Goal: Transaction & Acquisition: Purchase product/service

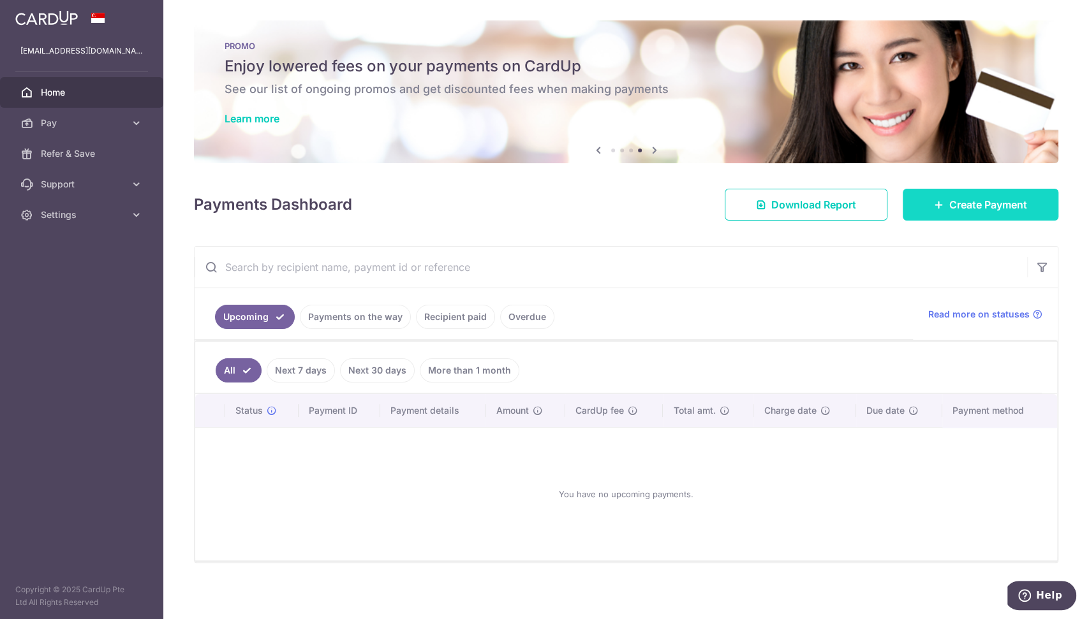
click at [949, 202] on span "Create Payment" at bounding box center [988, 204] width 78 height 15
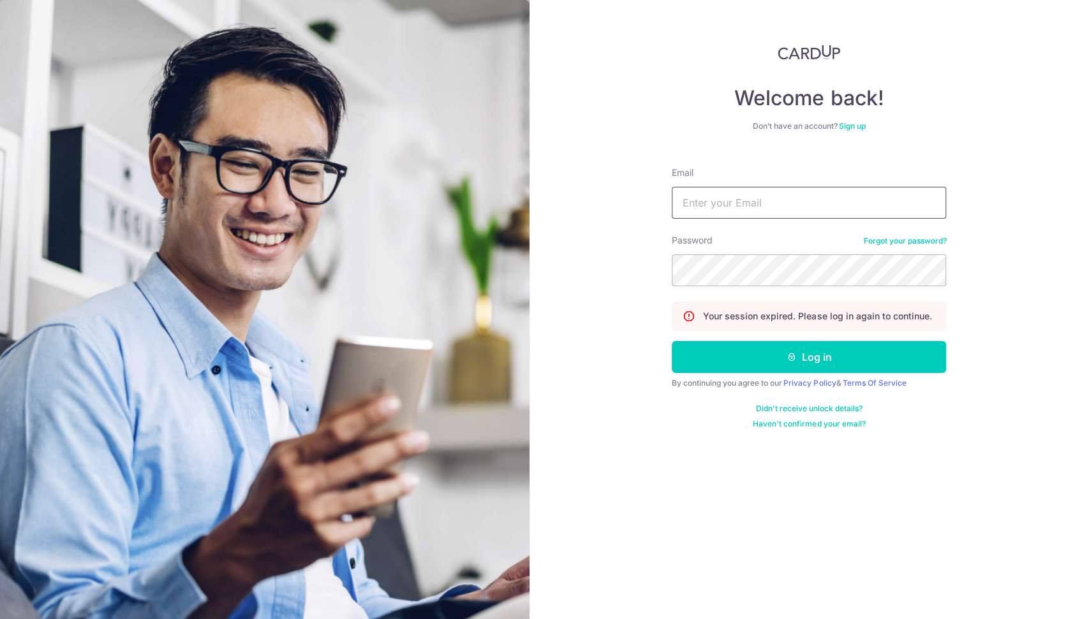
type input "lucashere@gmail.com"
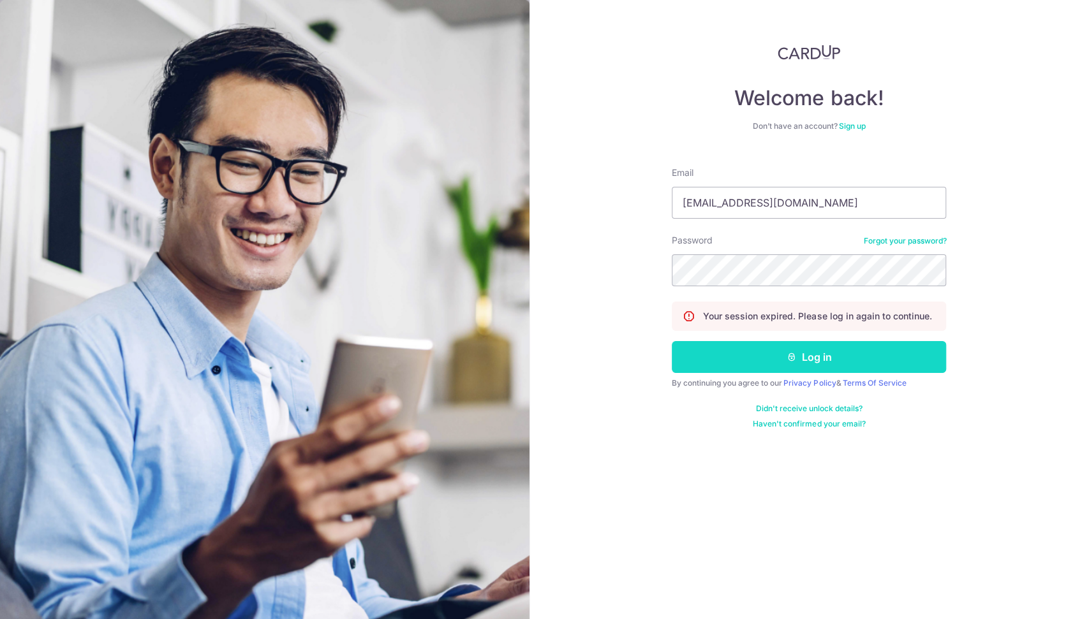
click at [823, 355] on button "Log in" at bounding box center [809, 357] width 274 height 32
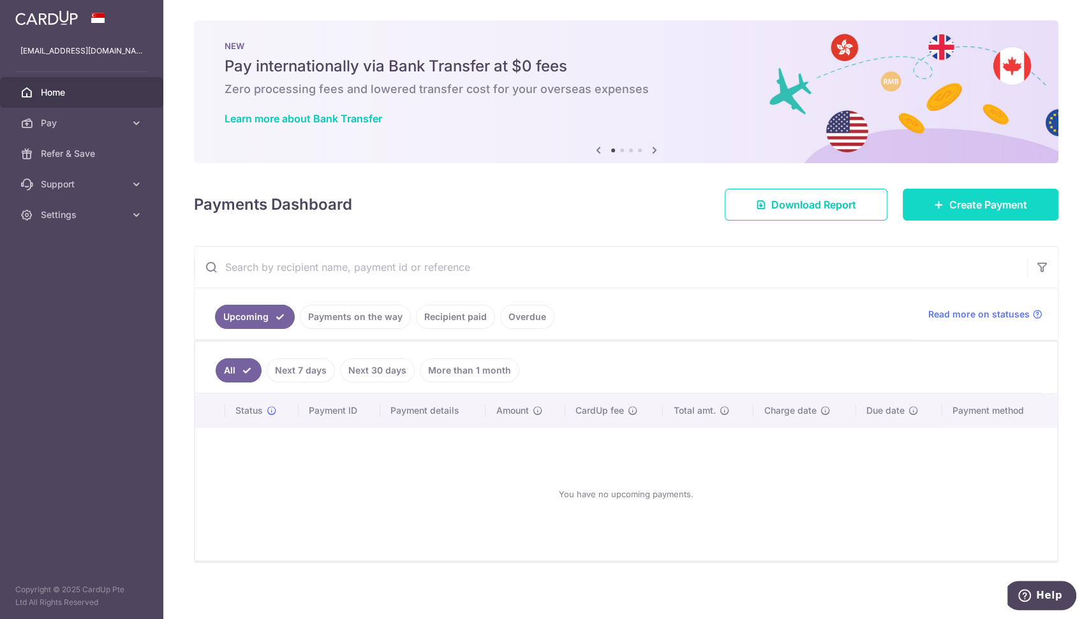
click at [968, 200] on span "Create Payment" at bounding box center [988, 204] width 78 height 15
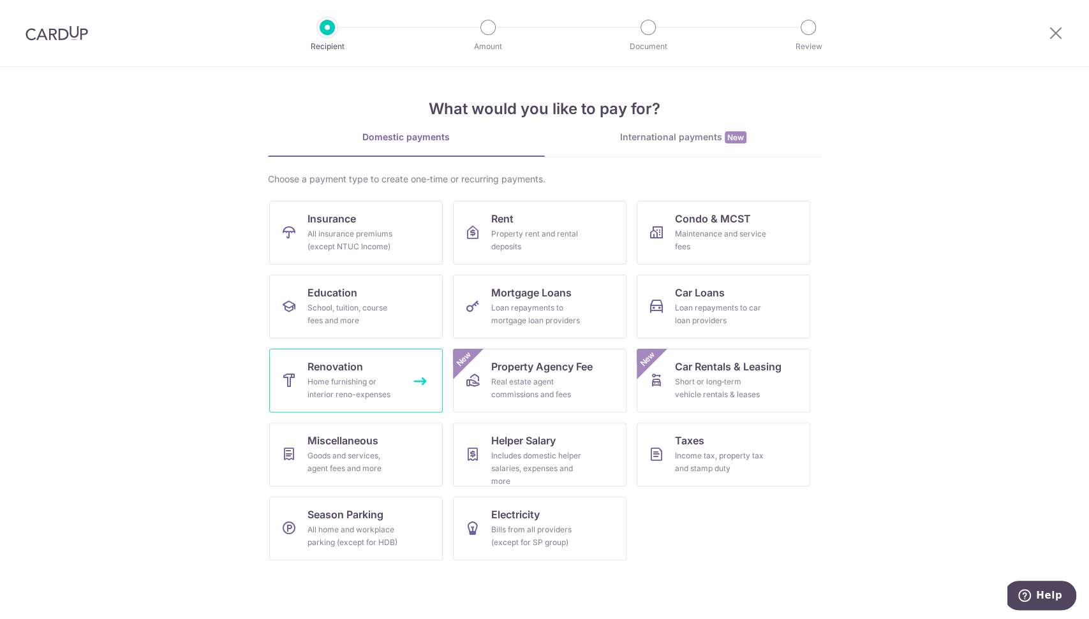
click at [356, 371] on span "Renovation" at bounding box center [334, 366] width 55 height 15
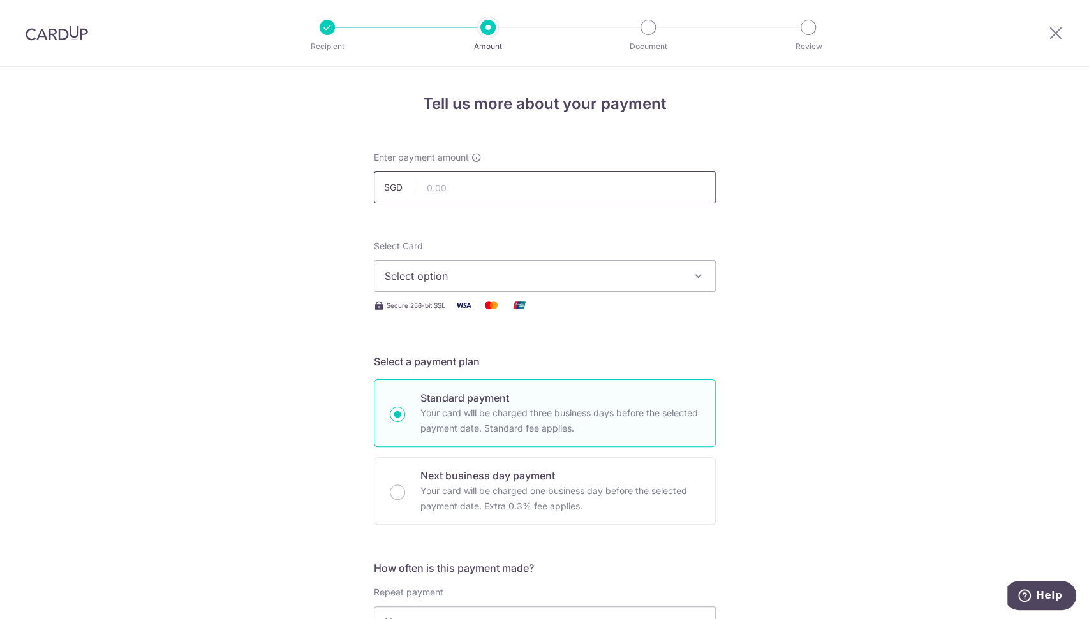
click at [441, 188] on input "text" at bounding box center [545, 188] width 342 height 32
type input "4,089.80"
click at [536, 275] on span "Select option" at bounding box center [533, 276] width 297 height 15
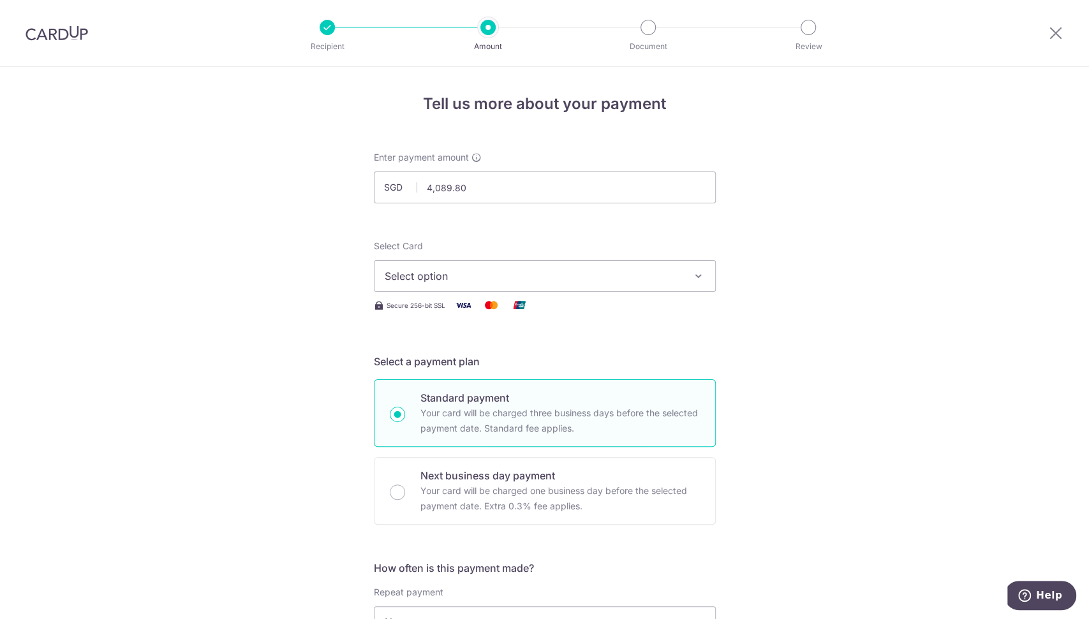
click at [454, 272] on span "Select option" at bounding box center [533, 276] width 297 height 15
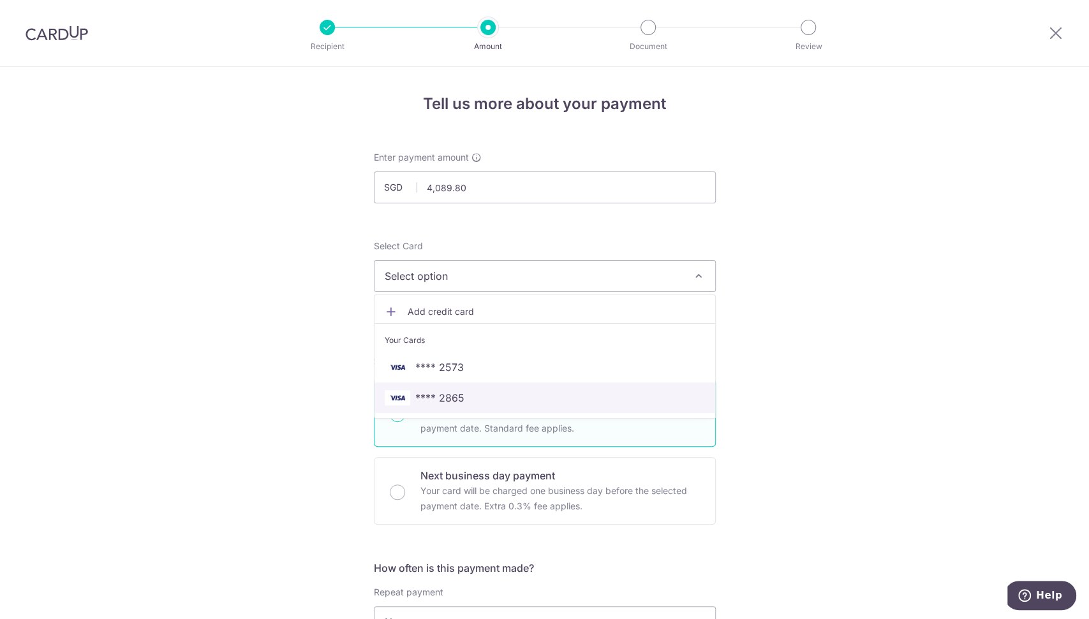
click at [453, 399] on span "**** 2865" at bounding box center [439, 397] width 49 height 15
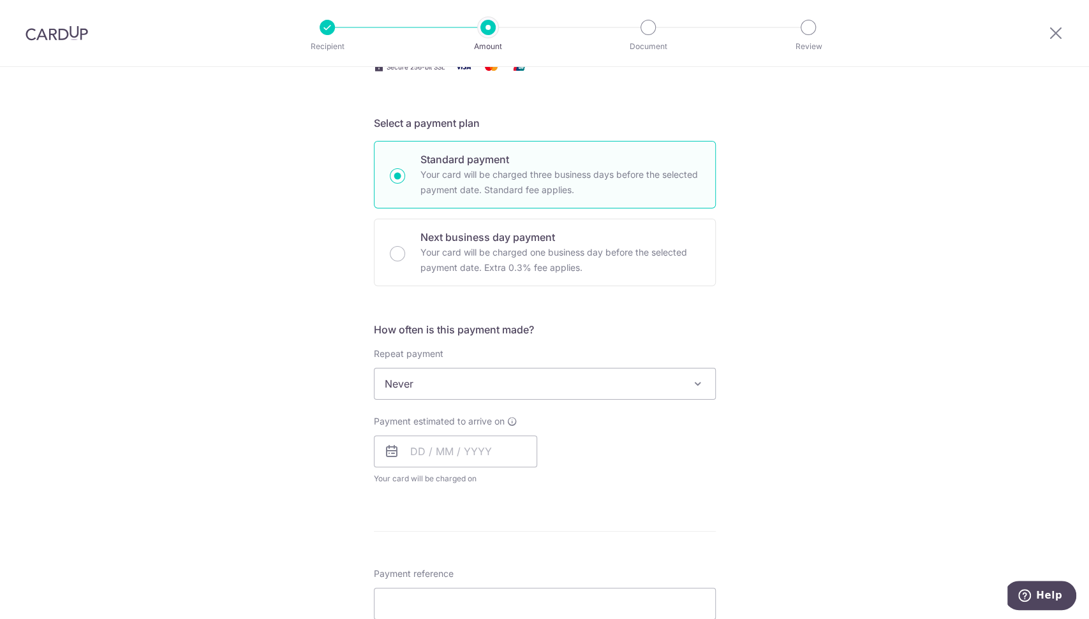
scroll to position [354, 0]
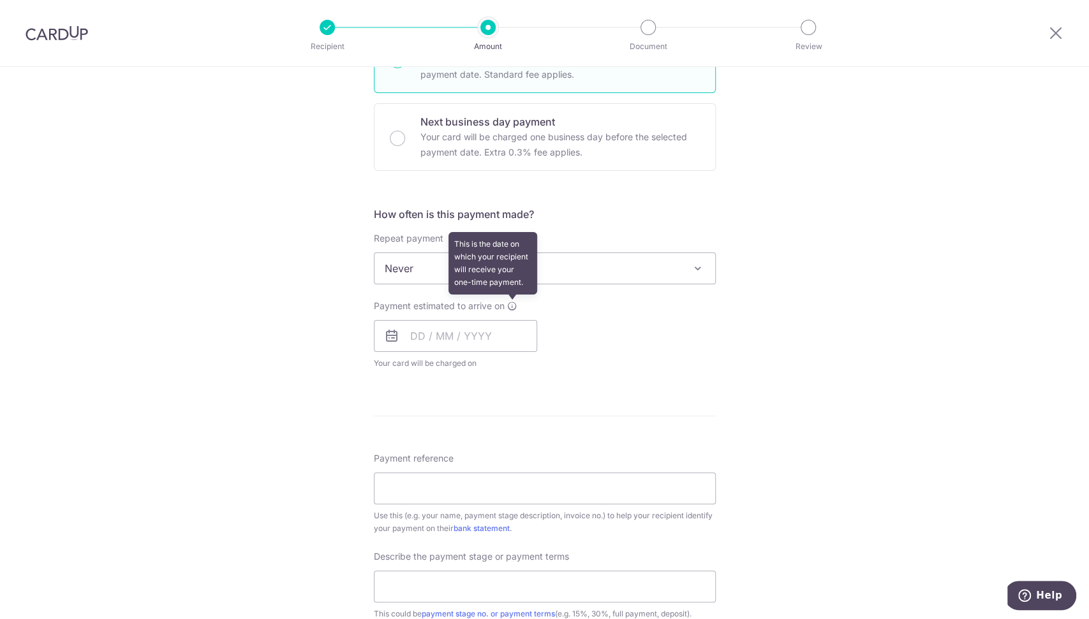
click at [507, 304] on icon at bounding box center [512, 306] width 10 height 10
click at [420, 335] on input "text" at bounding box center [455, 336] width 163 height 32
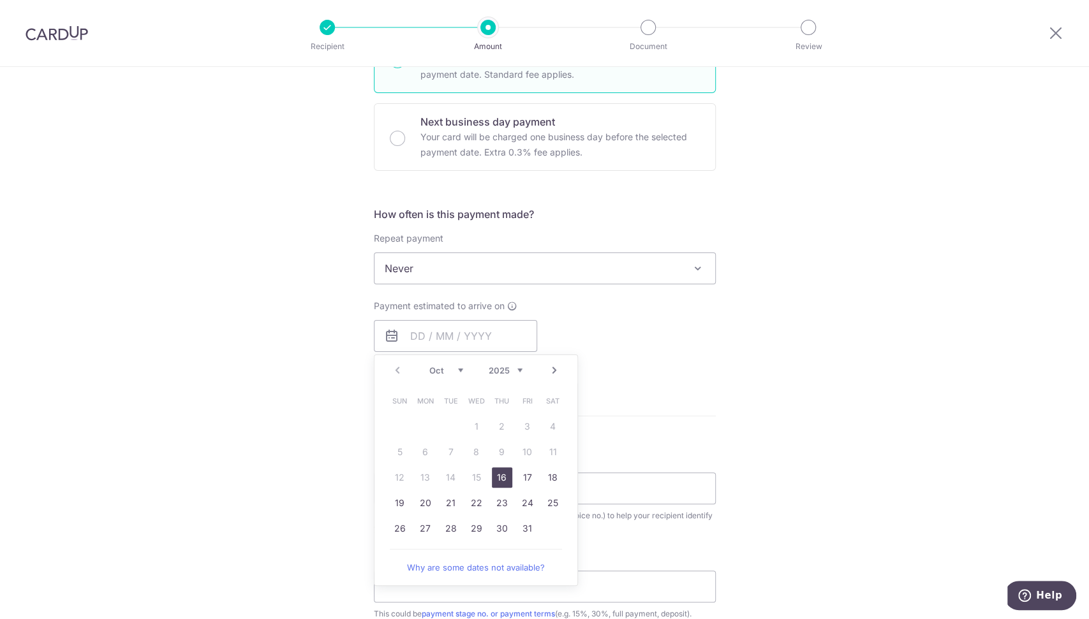
click at [494, 476] on link "16" at bounding box center [502, 478] width 20 height 20
type input "16/10/2025"
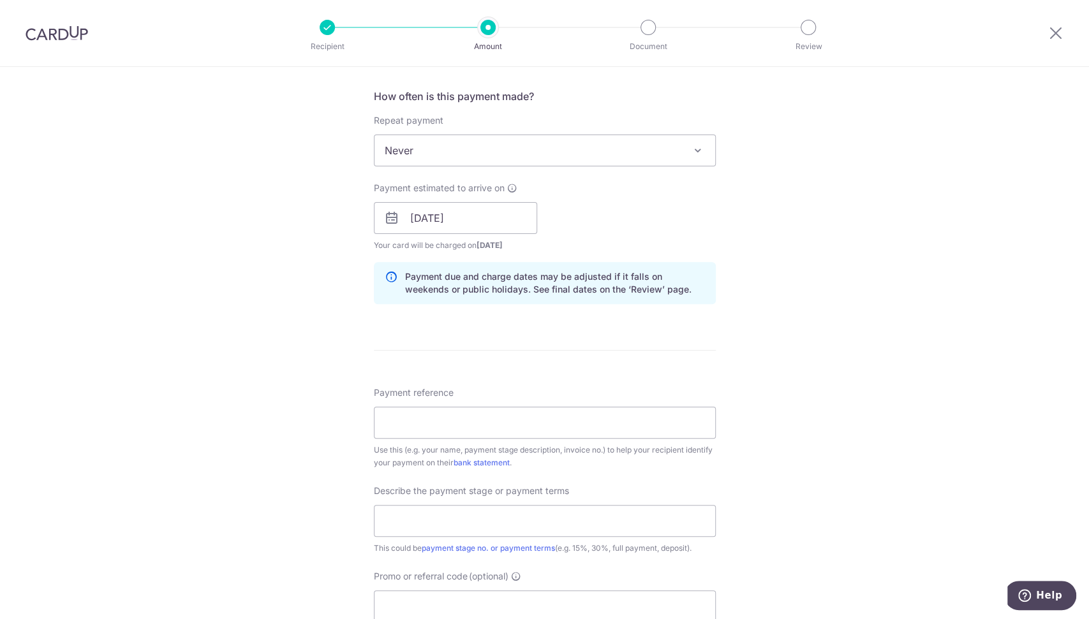
scroll to position [739, 0]
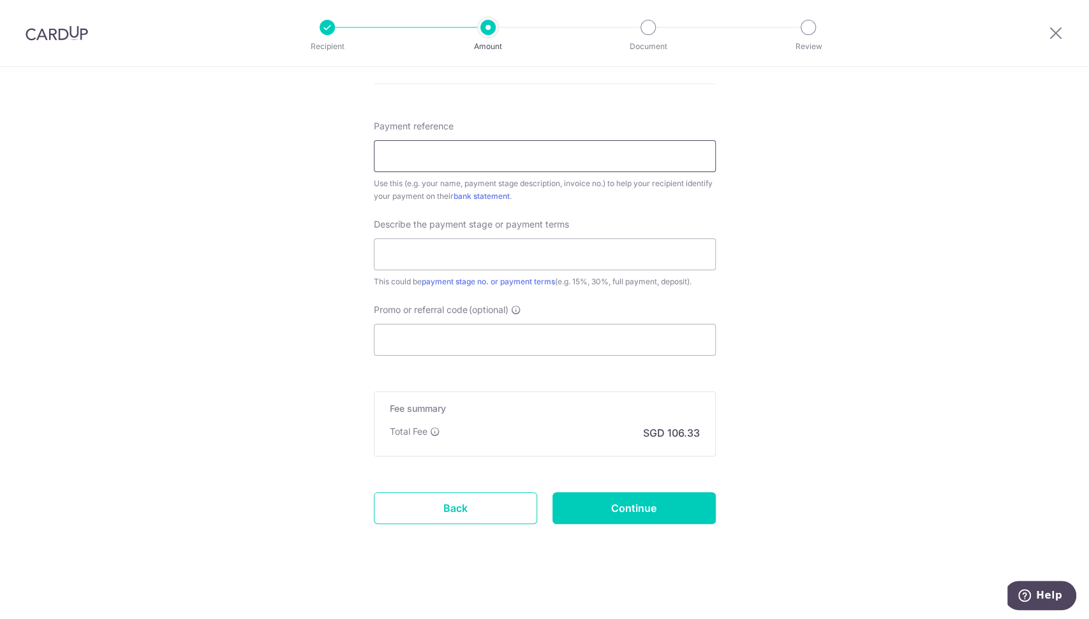
click at [404, 144] on input "Payment reference" at bounding box center [545, 156] width 342 height 32
type input "Lucas Lim 63 East Coast Road"
click at [491, 252] on input "text" at bounding box center [545, 255] width 342 height 32
type input "L"
type input "F"
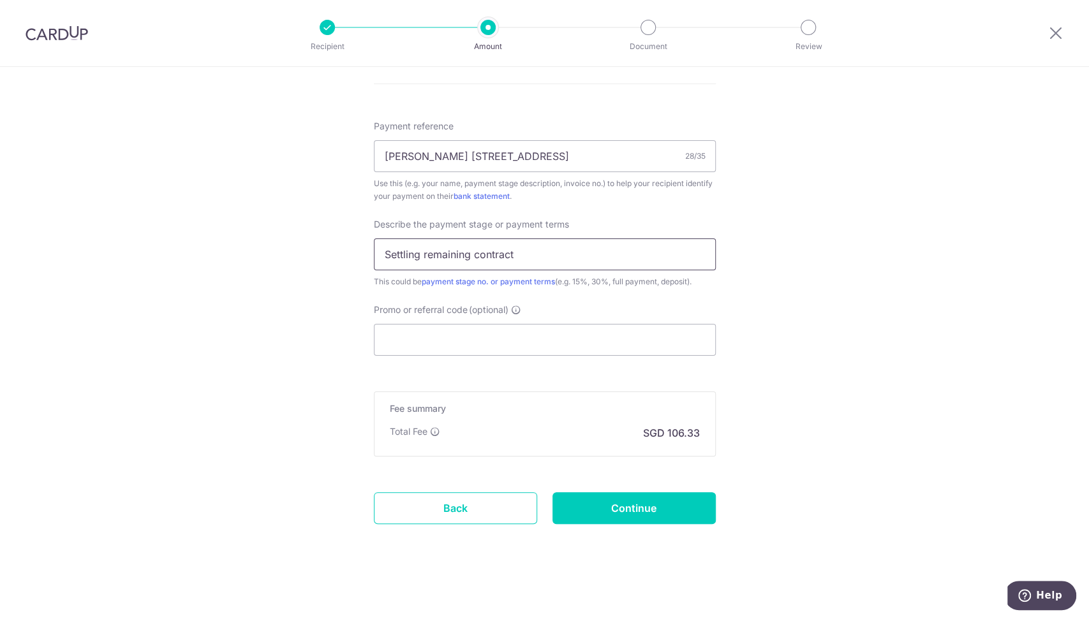
type input "Settling remaining contract"
click at [651, 501] on input "Continue" at bounding box center [633, 508] width 163 height 32
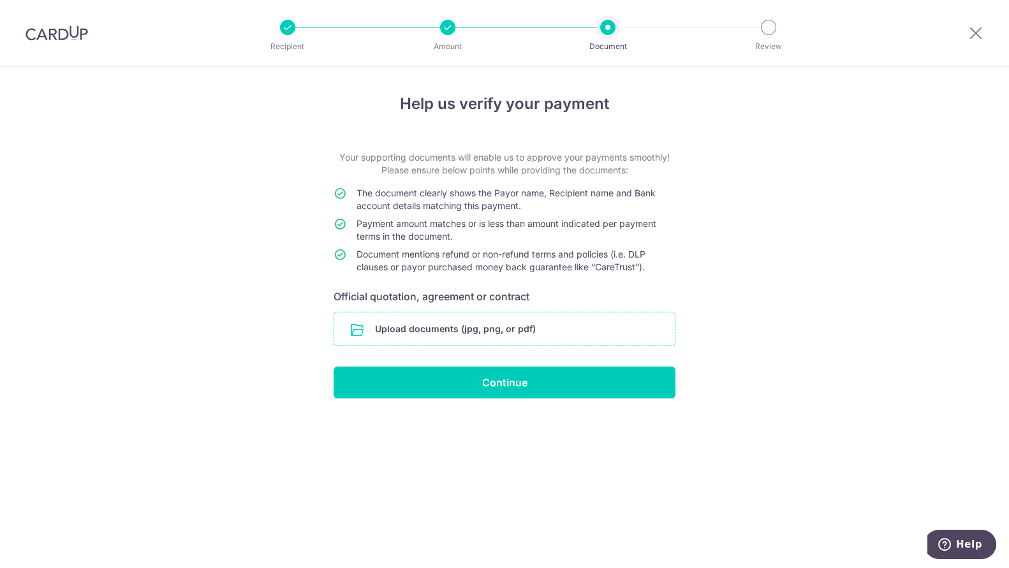
click at [496, 333] on input "file" at bounding box center [504, 329] width 341 height 33
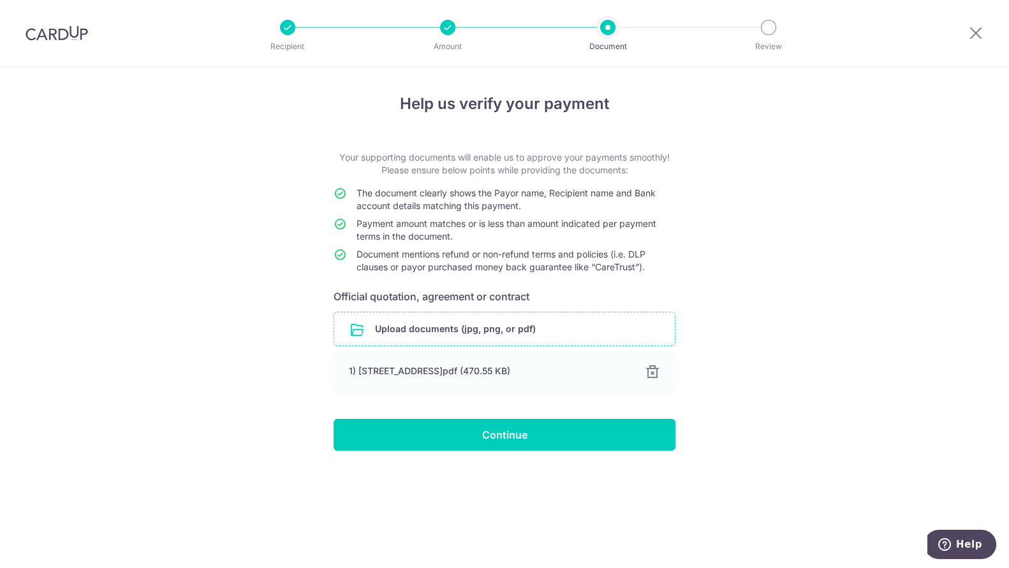
click at [501, 335] on input "file" at bounding box center [504, 329] width 341 height 33
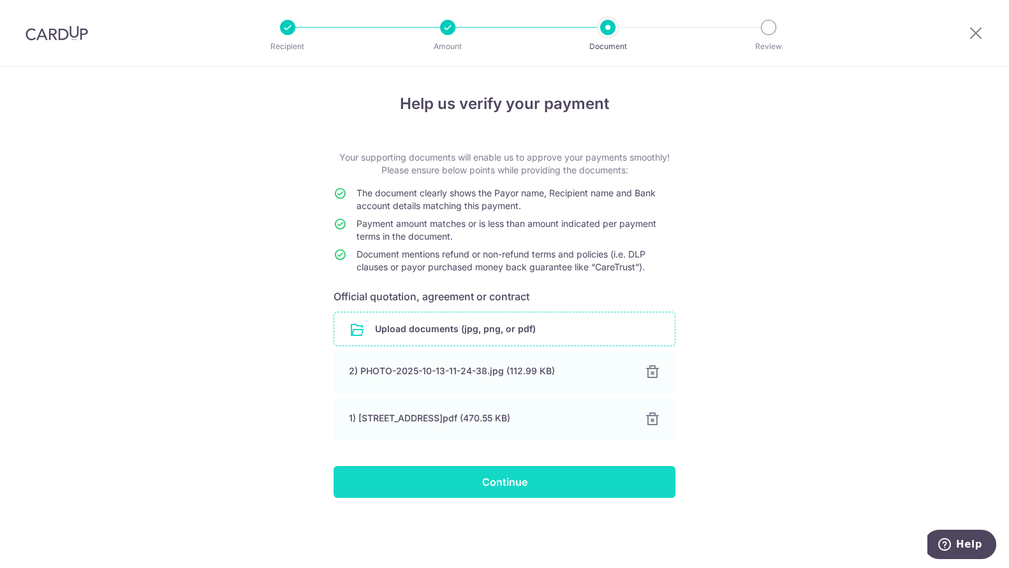
click at [478, 475] on input "Continue" at bounding box center [505, 482] width 342 height 32
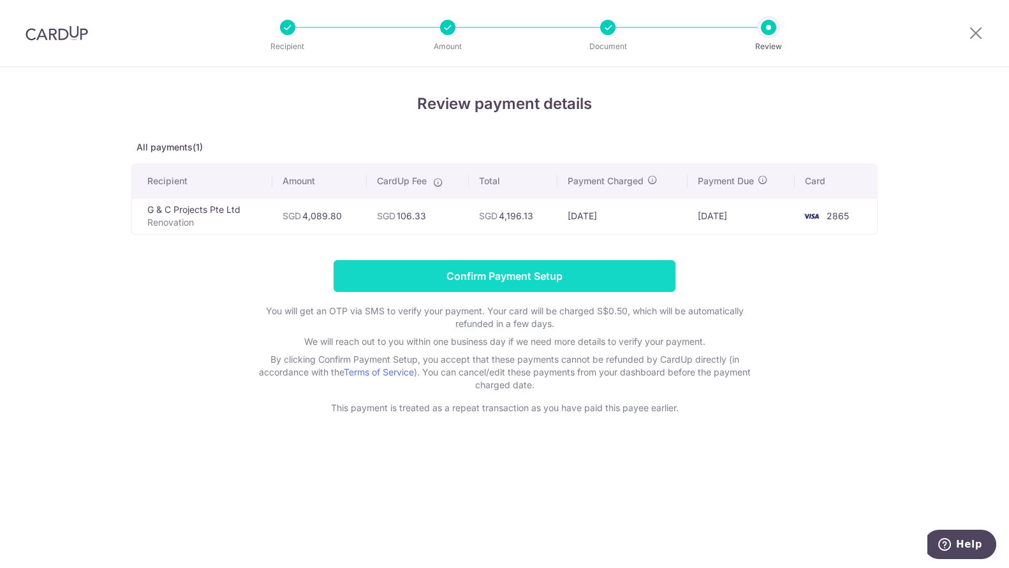
click at [492, 274] on input "Confirm Payment Setup" at bounding box center [505, 276] width 342 height 32
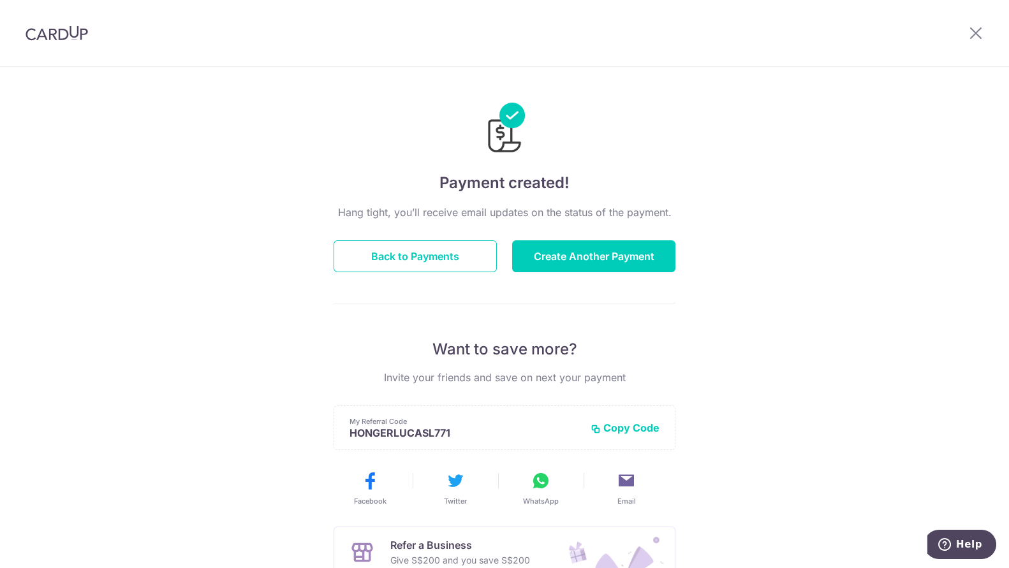
click at [221, 170] on div "Payment created! Hang tight, you’ll receive email updates on the status of the …" at bounding box center [504, 407] width 1009 height 681
click at [263, 177] on div "Payment created! Hang tight, you’ll receive email updates on the status of the …" at bounding box center [504, 407] width 1009 height 681
click at [271, 313] on div "Payment created! Hang tight, you’ll receive email updates on the status of the …" at bounding box center [504, 407] width 1009 height 681
